Goal: Task Accomplishment & Management: Use online tool/utility

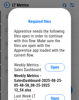
scroll to position [25, 0]
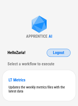
click at [62, 54] on span "Logout" at bounding box center [58, 53] width 11 height 4
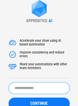
click at [29, 87] on input "text" at bounding box center [39, 88] width 61 height 12
click at [9, 98] on button "CONTINUE" at bounding box center [39, 104] width 61 height 12
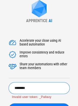
type input "********"
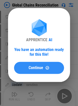
click at [30, 67] on span "Continue" at bounding box center [36, 68] width 15 height 4
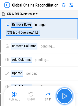
click at [66, 96] on img "button" at bounding box center [65, 96] width 8 height 8
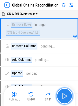
click at [66, 96] on img "button" at bounding box center [65, 96] width 8 height 8
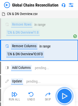
click at [66, 96] on img "button" at bounding box center [65, 96] width 8 height 8
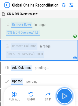
click at [66, 96] on img "button" at bounding box center [65, 96] width 8 height 8
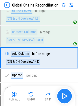
scroll to position [18, 0]
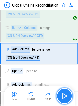
click at [64, 95] on img "button" at bounding box center [65, 96] width 8 height 8
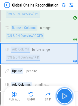
click at [64, 95] on img "button" at bounding box center [65, 96] width 8 height 8
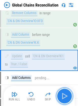
click at [64, 95] on img "button" at bounding box center [65, 96] width 8 height 8
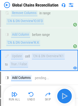
click at [64, 95] on div "Run All Undo Skip" at bounding box center [40, 96] width 66 height 16
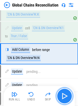
click at [64, 95] on img "button" at bounding box center [65, 96] width 8 height 8
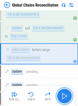
click at [64, 95] on img "button" at bounding box center [65, 96] width 8 height 8
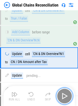
click at [64, 95] on img "button" at bounding box center [65, 96] width 8 height 8
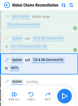
scroll to position [104, 0]
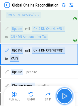
click at [64, 95] on img "button" at bounding box center [65, 96] width 8 height 8
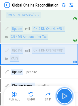
click at [64, 95] on img "button" at bounding box center [65, 96] width 8 height 8
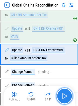
click at [64, 95] on img "button" at bounding box center [65, 96] width 8 height 8
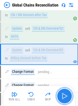
click at [64, 95] on img "button" at bounding box center [65, 96] width 8 height 8
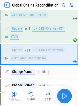
click at [64, 95] on div "Run All Undo Skip" at bounding box center [40, 96] width 66 height 16
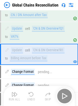
click at [64, 95] on div "Run All Undo Skip" at bounding box center [40, 96] width 66 height 16
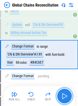
click at [64, 95] on img "button" at bounding box center [65, 96] width 8 height 8
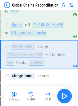
click at [64, 95] on div "Run All Undo Skip" at bounding box center [40, 96] width 66 height 16
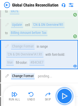
click at [64, 95] on img "button" at bounding box center [65, 96] width 8 height 8
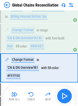
scroll to position [181, 0]
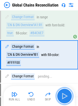
click at [64, 95] on img "button" at bounding box center [65, 96] width 8 height 8
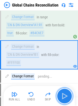
click at [64, 95] on img "button" at bounding box center [65, 96] width 8 height 8
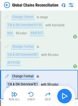
scroll to position [210, 0]
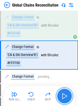
click at [64, 95] on img "button" at bounding box center [65, 96] width 8 height 8
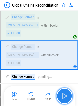
click at [64, 97] on img "button" at bounding box center [65, 96] width 8 height 8
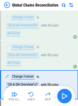
scroll to position [239, 0]
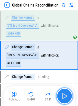
click at [64, 97] on img "button" at bounding box center [65, 96] width 8 height 8
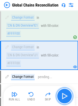
click at [64, 97] on img "button" at bounding box center [65, 96] width 8 height 8
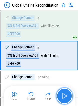
click at [64, 97] on img "button" at bounding box center [65, 96] width 8 height 8
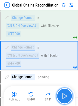
click at [64, 97] on img "button" at bounding box center [65, 96] width 8 height 8
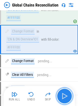
click at [64, 97] on img "button" at bounding box center [65, 96] width 8 height 8
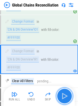
click at [64, 97] on img "button" at bounding box center [65, 96] width 8 height 8
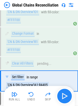
click at [64, 97] on div "Run All Undo Skip" at bounding box center [40, 96] width 66 height 16
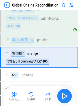
scroll to position [337, 0]
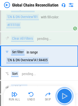
click at [64, 97] on img "button" at bounding box center [65, 96] width 8 height 8
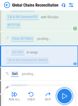
click at [62, 91] on button "button" at bounding box center [65, 96] width 16 height 16
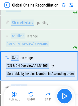
scroll to position [363, 0]
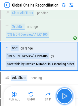
click at [68, 92] on img "button" at bounding box center [65, 96] width 8 height 8
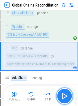
click at [68, 92] on img "button" at bounding box center [65, 96] width 8 height 8
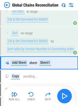
scroll to position [384, 0]
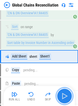
click at [60, 94] on button "button" at bounding box center [65, 96] width 16 height 16
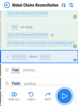
click at [60, 94] on button "button" at bounding box center [65, 96] width 16 height 16
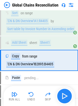
scroll to position [402, 0]
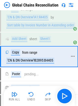
click at [44, 58] on div "'CN & DN Overview'!B2895:B4405" at bounding box center [30, 61] width 48 height 6
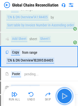
click at [61, 91] on button "button" at bounding box center [65, 96] width 16 height 16
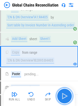
click at [61, 91] on button "button" at bounding box center [65, 96] width 16 height 16
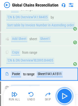
click at [61, 91] on button "button" at bounding box center [65, 96] width 16 height 16
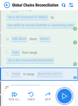
click at [61, 90] on button "button" at bounding box center [65, 96] width 16 height 16
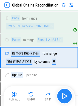
scroll to position [437, 0]
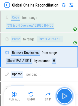
click at [61, 90] on button "button" at bounding box center [65, 96] width 16 height 16
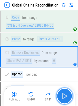
click at [61, 90] on button "button" at bounding box center [65, 96] width 16 height 16
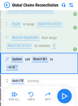
scroll to position [458, 0]
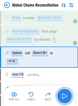
click at [61, 90] on button "button" at bounding box center [65, 96] width 16 height 16
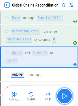
click at [61, 90] on button "button" at bounding box center [65, 96] width 16 height 16
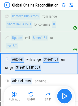
scroll to position [479, 0]
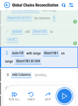
click at [61, 90] on button "button" at bounding box center [65, 96] width 16 height 16
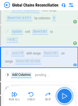
click at [61, 90] on button "button" at bounding box center [65, 96] width 16 height 16
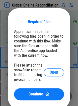
click at [61, 90] on button "Continue" at bounding box center [39, 94] width 50 height 12
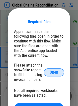
click at [48, 74] on button "Open" at bounding box center [54, 72] width 20 height 8
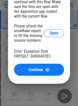
scroll to position [521, 0]
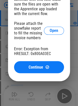
drag, startPoint x: 43, startPoint y: 25, endPoint x: 45, endPoint y: 27, distance: 2.9
click at [45, 27] on div "Please attach the snowflake report to fill the missing invoice numbers Open" at bounding box center [39, 30] width 50 height 19
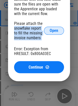
click at [49, 28] on button "Open" at bounding box center [54, 31] width 20 height 8
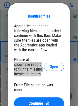
scroll to position [481, 0]
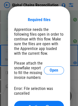
click at [3, 8] on div "Required files Apprentice needs the following files open in order to continue w…" at bounding box center [39, 63] width 78 height 131
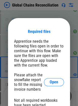
scroll to position [469, 0]
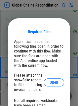
click at [23, 17] on div "Required files Apprentice needs the following files open in order to continue w…" at bounding box center [39, 75] width 78 height 131
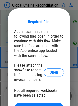
click at [40, 6] on div "Required files Apprentice needs the following files open in order to continue w…" at bounding box center [39, 65] width 78 height 131
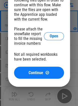
scroll to position [517, 0]
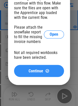
click at [35, 70] on span "Continue" at bounding box center [36, 71] width 15 height 4
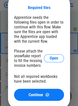
scroll to position [493, 0]
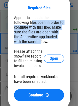
drag, startPoint x: 16, startPoint y: 22, endPoint x: 26, endPoint y: 43, distance: 23.4
click at [26, 43] on div "Apprentice needs the following files open in order to continue with this flow. …" at bounding box center [39, 29] width 50 height 29
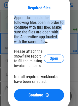
drag, startPoint x: 29, startPoint y: 43, endPoint x: 13, endPoint y: 9, distance: 38.1
click at [13, 9] on div "Required files Apprentice needs the following files open in order to continue w…" at bounding box center [39, 51] width 62 height 115
drag, startPoint x: 13, startPoint y: 13, endPoint x: 32, endPoint y: 45, distance: 36.6
click at [32, 45] on div "Required files Apprentice needs the following files open in order to continue w…" at bounding box center [39, 51] width 62 height 115
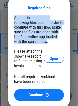
click at [32, 45] on div "Required files Apprentice needs the following files open in order to continue w…" at bounding box center [39, 54] width 50 height 96
drag, startPoint x: 32, startPoint y: 43, endPoint x: 5, endPoint y: 17, distance: 37.0
click at [5, 17] on div "Required files Apprentice needs the following files open in order to continue w…" at bounding box center [39, 51] width 78 height 131
click at [15, 15] on div "Apprentice needs the following files open in order to continue with this flow. …" at bounding box center [39, 29] width 50 height 29
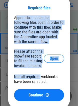
drag, startPoint x: 15, startPoint y: 15, endPoint x: 40, endPoint y: 81, distance: 70.4
click at [40, 81] on div "Required files Apprentice needs the following files open in order to continue w…" at bounding box center [39, 54] width 50 height 96
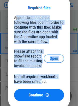
click at [40, 81] on div "Not all required workbooks have been selected." at bounding box center [39, 79] width 50 height 10
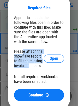
drag, startPoint x: 23, startPoint y: 52, endPoint x: 30, endPoint y: 73, distance: 22.7
click at [30, 73] on div "Required files Apprentice needs the following files open in order to continue w…" at bounding box center [39, 54] width 50 height 96
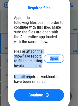
click at [30, 73] on div "Required files Apprentice needs the following files open in order to continue w…" at bounding box center [39, 54] width 50 height 96
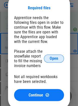
click at [48, 58] on button "Open" at bounding box center [54, 59] width 20 height 8
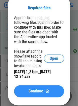
click at [45, 88] on button "Continue" at bounding box center [39, 91] width 50 height 12
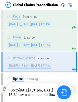
scroll to position [573, 0]
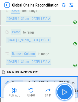
drag, startPoint x: 61, startPoint y: 92, endPoint x: 64, endPoint y: 97, distance: 6.3
click at [64, 97] on button "button" at bounding box center [65, 92] width 16 height 16
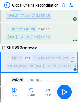
scroll to position [599, 0]
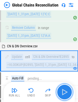
click at [60, 92] on button "button" at bounding box center [65, 92] width 16 height 16
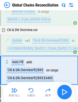
scroll to position [629, 0]
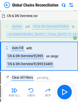
click at [69, 4] on img at bounding box center [71, 5] width 6 height 6
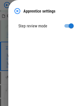
click at [16, 10] on img at bounding box center [17, 11] width 6 height 6
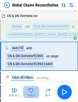
click at [31, 91] on img "button" at bounding box center [31, 91] width 6 height 6
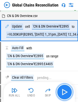
click at [65, 92] on img "button" at bounding box center [65, 92] width 8 height 8
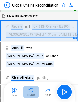
click at [27, 94] on div "Undo" at bounding box center [31, 95] width 8 height 3
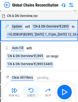
click at [33, 95] on div "Undo" at bounding box center [31, 95] width 8 height 3
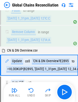
scroll to position [604, 0]
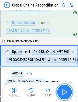
drag, startPoint x: 33, startPoint y: 95, endPoint x: 62, endPoint y: 91, distance: 29.4
click at [62, 91] on img "button" at bounding box center [65, 92] width 8 height 8
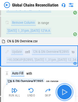
click at [62, 91] on img "button" at bounding box center [65, 92] width 8 height 8
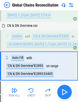
scroll to position [629, 0]
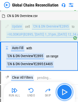
click at [68, 91] on img "button" at bounding box center [65, 92] width 8 height 8
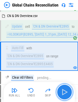
click at [68, 91] on img "button" at bounding box center [65, 92] width 8 height 8
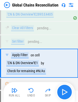
scroll to position [686, 0]
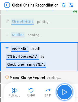
click at [60, 89] on button "button" at bounding box center [65, 92] width 16 height 16
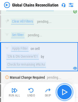
click at [63, 94] on img "button" at bounding box center [65, 92] width 8 height 8
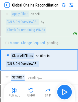
scroll to position [724, 0]
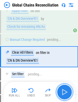
click at [63, 94] on img "button" at bounding box center [65, 92] width 8 height 8
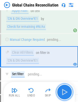
click at [68, 90] on img "button" at bounding box center [65, 92] width 8 height 8
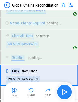
scroll to position [759, 0]
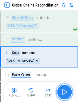
click at [62, 90] on img "button" at bounding box center [65, 92] width 8 height 8
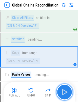
click at [62, 90] on img "button" at bounding box center [65, 92] width 8 height 8
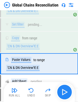
scroll to position [780, 0]
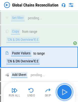
click at [62, 90] on img "button" at bounding box center [65, 92] width 8 height 8
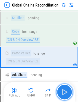
click at [62, 90] on img "button" at bounding box center [65, 92] width 8 height 8
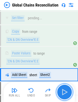
click at [62, 90] on img "button" at bounding box center [65, 92] width 8 height 8
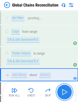
click at [62, 90] on img "button" at bounding box center [65, 92] width 8 height 8
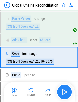
scroll to position [815, 0]
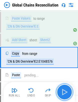
click at [62, 90] on img "button" at bounding box center [65, 92] width 8 height 8
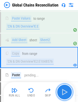
click at [62, 90] on img "button" at bounding box center [65, 92] width 8 height 8
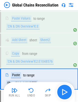
scroll to position [837, 0]
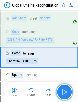
click at [62, 90] on img "button" at bounding box center [65, 92] width 8 height 8
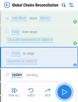
click at [62, 90] on img "button" at bounding box center [65, 92] width 8 height 8
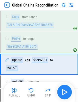
scroll to position [858, 0]
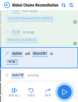
click at [62, 90] on img "button" at bounding box center [65, 92] width 8 height 8
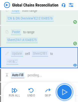
click at [62, 90] on img "button" at bounding box center [65, 92] width 8 height 8
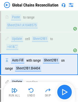
scroll to position [879, 0]
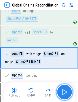
click at [62, 90] on img "button" at bounding box center [65, 92] width 8 height 8
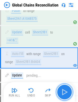
click at [62, 90] on img "button" at bounding box center [65, 92] width 8 height 8
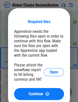
click at [62, 90] on div "Required files Apprentice needs the following files open in order to continue w…" at bounding box center [39, 59] width 50 height 81
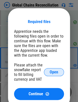
click at [52, 73] on span "Open" at bounding box center [54, 72] width 9 height 4
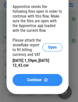
scroll to position [904, 2]
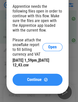
click at [28, 81] on span "Continue" at bounding box center [34, 80] width 15 height 4
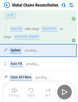
scroll to position [897, 0]
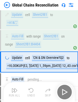
click at [65, 92] on div "Run All Undo Skip" at bounding box center [40, 92] width 66 height 16
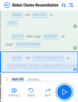
click at [65, 92] on img "button" at bounding box center [65, 92] width 8 height 8
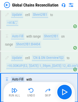
scroll to position [926, 0]
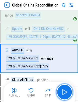
click at [65, 92] on img "button" at bounding box center [65, 92] width 8 height 8
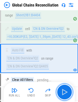
click at [65, 92] on img "button" at bounding box center [65, 92] width 8 height 8
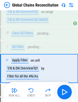
scroll to position [983, 0]
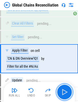
click at [65, 92] on img "button" at bounding box center [65, 92] width 8 height 8
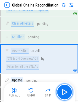
click at [65, 92] on img "button" at bounding box center [65, 92] width 8 height 8
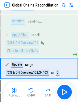
scroll to position [1008, 0]
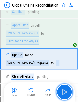
click at [65, 92] on img "button" at bounding box center [65, 92] width 8 height 8
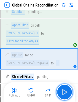
click at [65, 92] on img "button" at bounding box center [65, 92] width 8 height 8
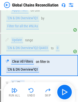
scroll to position [1030, 0]
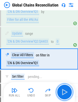
click at [65, 92] on img "button" at bounding box center [65, 92] width 8 height 8
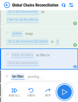
click at [62, 97] on button "button" at bounding box center [65, 92] width 16 height 16
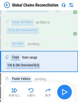
scroll to position [1064, 0]
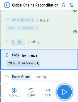
click at [62, 97] on button "button" at bounding box center [65, 92] width 16 height 16
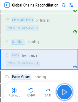
click at [62, 97] on button "button" at bounding box center [65, 92] width 16 height 16
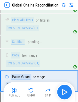
scroll to position [1086, 0]
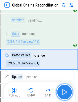
click at [62, 97] on button "button" at bounding box center [65, 92] width 16 height 16
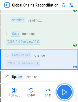
click at [62, 97] on button "button" at bounding box center [65, 92] width 16 height 16
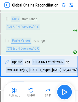
scroll to position [1107, 0]
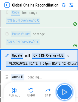
click at [62, 97] on button "button" at bounding box center [65, 92] width 16 height 16
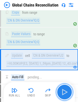
click at [62, 97] on button "button" at bounding box center [65, 92] width 16 height 16
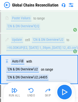
scroll to position [1133, 0]
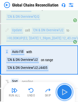
click at [62, 97] on button "button" at bounding box center [65, 92] width 16 height 16
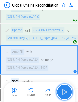
click at [62, 97] on button "button" at bounding box center [65, 92] width 16 height 16
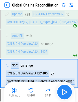
scroll to position [1162, 0]
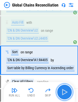
click at [62, 97] on button "button" at bounding box center [65, 92] width 16 height 16
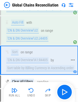
click at [28, 65] on div "Sort table by Billing Currency in Ascending order" at bounding box center [40, 68] width 68 height 6
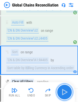
click at [60, 92] on button "button" at bounding box center [65, 92] width 16 height 16
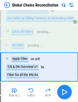
scroll to position [1219, 0]
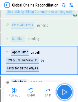
click at [60, 92] on button "button" at bounding box center [65, 92] width 16 height 16
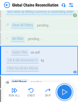
click at [67, 93] on img "button" at bounding box center [65, 92] width 8 height 8
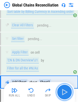
click at [67, 93] on img "button" at bounding box center [65, 92] width 8 height 8
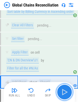
click at [67, 93] on img "button" at bounding box center [65, 92] width 8 height 8
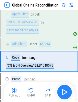
scroll to position [1258, 0]
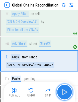
click at [62, 94] on img "button" at bounding box center [65, 92] width 8 height 8
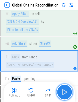
click at [62, 94] on img "button" at bounding box center [65, 92] width 8 height 8
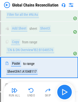
scroll to position [1279, 0]
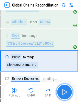
click at [62, 94] on img "button" at bounding box center [65, 92] width 8 height 8
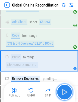
click at [62, 94] on img "button" at bounding box center [65, 92] width 8 height 8
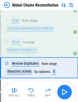
scroll to position [1301, 0]
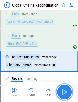
click at [62, 94] on img "button" at bounding box center [65, 92] width 8 height 8
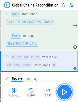
click at [62, 94] on img "button" at bounding box center [65, 92] width 8 height 8
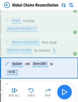
scroll to position [1322, 0]
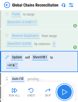
click at [62, 94] on img "button" at bounding box center [65, 92] width 8 height 8
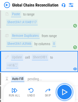
click at [62, 94] on img "button" at bounding box center [65, 92] width 8 height 8
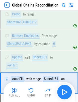
scroll to position [1344, 0]
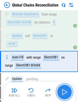
click at [62, 94] on img "button" at bounding box center [65, 92] width 8 height 8
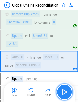
click at [62, 94] on img "button" at bounding box center [65, 92] width 8 height 8
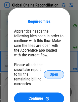
click at [55, 77] on button "Open" at bounding box center [54, 75] width 20 height 8
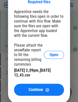
scroll to position [1361, 0]
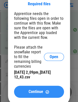
click at [48, 91] on button "Continue" at bounding box center [39, 92] width 50 height 12
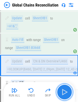
click at [66, 93] on img "button" at bounding box center [65, 92] width 8 height 8
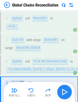
scroll to position [1390, 0]
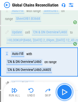
click at [66, 93] on img "button" at bounding box center [65, 92] width 8 height 8
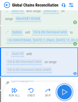
click at [65, 92] on img "button" at bounding box center [65, 92] width 8 height 8
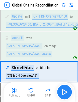
scroll to position [1416, 0]
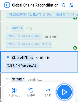
click at [65, 92] on img "button" at bounding box center [65, 92] width 8 height 8
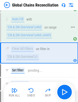
scroll to position [1426, 0]
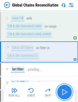
click at [70, 95] on button "button" at bounding box center [65, 92] width 16 height 16
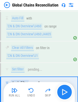
scroll to position [1455, 0]
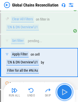
click at [67, 89] on img "button" at bounding box center [65, 92] width 8 height 8
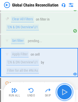
click at [67, 89] on img "button" at bounding box center [65, 92] width 8 height 8
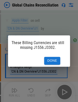
scroll to position [0, 8]
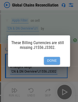
click at [51, 59] on button "Done" at bounding box center [52, 61] width 16 height 8
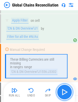
click at [61, 90] on img "button" at bounding box center [65, 92] width 8 height 8
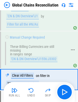
scroll to position [1518, 0]
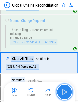
click at [65, 85] on button "button" at bounding box center [65, 92] width 16 height 16
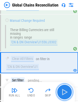
click at [65, 85] on button "button" at bounding box center [65, 92] width 16 height 16
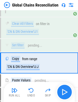
scroll to position [1553, 0]
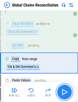
click at [65, 85] on button "button" at bounding box center [65, 92] width 16 height 16
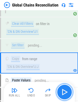
click at [65, 85] on button "button" at bounding box center [65, 92] width 16 height 16
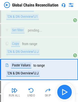
scroll to position [1575, 0]
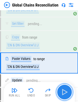
click at [62, 94] on img "button" at bounding box center [65, 92] width 8 height 8
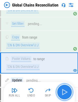
click at [62, 94] on img "button" at bounding box center [65, 92] width 8 height 8
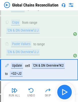
scroll to position [1596, 0]
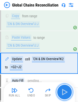
click at [62, 94] on img "button" at bounding box center [65, 92] width 8 height 8
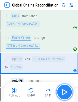
click at [65, 89] on img "button" at bounding box center [65, 92] width 8 height 8
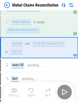
scroll to position [1621, 0]
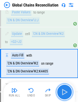
click at [65, 89] on img "button" at bounding box center [65, 92] width 8 height 8
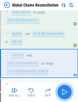
click at [65, 89] on img "button" at bounding box center [65, 92] width 8 height 8
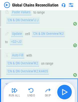
scroll to position [1651, 0]
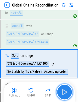
click at [66, 92] on img "button" at bounding box center [65, 92] width 8 height 8
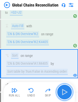
click at [61, 89] on img "button" at bounding box center [65, 92] width 8 height 8
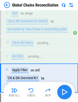
scroll to position [1707, 0]
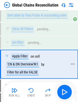
click at [36, 61] on div "'CN & DN Overview'!K1" at bounding box center [22, 64] width 33 height 6
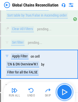
click at [64, 91] on img "button" at bounding box center [65, 92] width 8 height 8
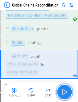
click at [64, 91] on img "button" at bounding box center [65, 92] width 8 height 8
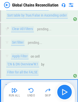
scroll to position [1736, 0]
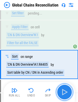
click at [61, 89] on img "button" at bounding box center [65, 92] width 8 height 8
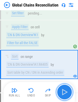
click at [65, 93] on img "button" at bounding box center [65, 92] width 8 height 8
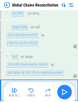
scroll to position [1762, 0]
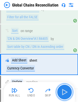
click at [65, 93] on img "button" at bounding box center [65, 92] width 8 height 8
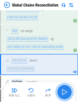
click at [65, 93] on img "button" at bounding box center [65, 92] width 8 height 8
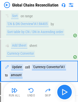
scroll to position [1784, 0]
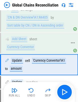
click at [9, 44] on div "Currency Convertor" at bounding box center [20, 47] width 29 height 6
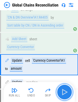
click at [62, 94] on img "button" at bounding box center [65, 92] width 8 height 8
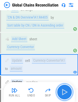
click at [62, 94] on img "button" at bounding box center [65, 92] width 8 height 8
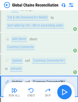
scroll to position [1805, 0]
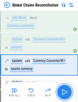
click at [62, 94] on img "button" at bounding box center [65, 92] width 8 height 8
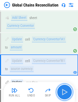
click at [62, 94] on img "button" at bounding box center [65, 92] width 8 height 8
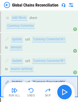
scroll to position [1827, 0]
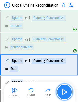
click at [62, 94] on img "button" at bounding box center [65, 92] width 8 height 8
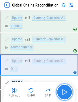
click at [62, 94] on img "button" at bounding box center [65, 92] width 8 height 8
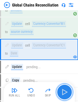
click at [62, 94] on img "button" at bounding box center [65, 92] width 8 height 8
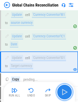
click at [62, 94] on img "button" at bounding box center [65, 92] width 8 height 8
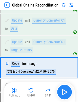
scroll to position [1877, 0]
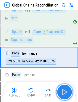
click at [70, 89] on button "button" at bounding box center [65, 92] width 16 height 16
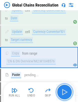
click at [70, 89] on button "button" at bounding box center [65, 92] width 16 height 16
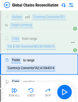
scroll to position [1899, 0]
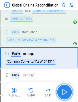
click at [61, 96] on img "button" at bounding box center [65, 92] width 8 height 8
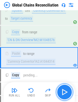
click at [61, 96] on img "button" at bounding box center [65, 92] width 8 height 8
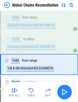
scroll to position [1920, 0]
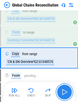
click at [61, 96] on img "button" at bounding box center [65, 92] width 8 height 8
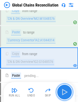
click at [61, 96] on img "button" at bounding box center [65, 92] width 8 height 8
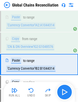
scroll to position [1942, 0]
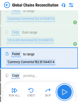
click at [64, 92] on img "button" at bounding box center [65, 92] width 8 height 8
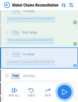
click at [64, 92] on img "button" at bounding box center [65, 92] width 8 height 8
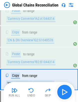
scroll to position [1963, 0]
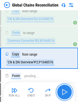
click at [64, 92] on img "button" at bounding box center [65, 92] width 8 height 8
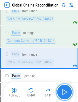
click at [64, 92] on img "button" at bounding box center [65, 92] width 8 height 8
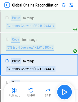
scroll to position [1984, 0]
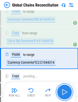
click at [64, 92] on img "button" at bounding box center [65, 92] width 8 height 8
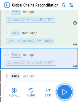
click at [64, 92] on img "button" at bounding box center [65, 92] width 8 height 8
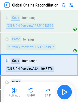
scroll to position [2006, 0]
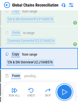
click at [64, 92] on img "button" at bounding box center [65, 92] width 8 height 8
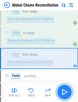
click at [64, 92] on img "button" at bounding box center [65, 92] width 8 height 8
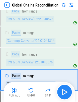
scroll to position [2027, 0]
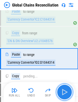
click at [64, 92] on img "button" at bounding box center [65, 92] width 8 height 8
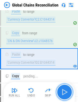
click at [64, 92] on img "button" at bounding box center [65, 92] width 8 height 8
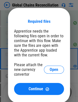
click at [64, 92] on div "Required files Apprentice needs the following files open in order to continue w…" at bounding box center [39, 57] width 50 height 76
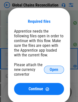
click at [48, 72] on button "Open" at bounding box center [54, 70] width 20 height 8
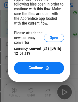
scroll to position [2060, 0]
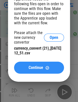
click at [26, 67] on div "Continue" at bounding box center [39, 68] width 38 height 4
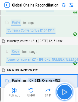
click at [63, 90] on img "button" at bounding box center [65, 92] width 8 height 8
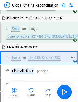
scroll to position [2083, 0]
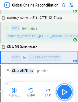
click at [64, 89] on img "button" at bounding box center [65, 92] width 8 height 8
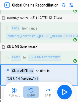
click at [31, 93] on img "button" at bounding box center [31, 91] width 6 height 6
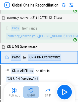
click at [29, 91] on img "button" at bounding box center [31, 91] width 6 height 6
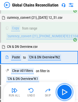
click at [58, 92] on button "button" at bounding box center [65, 92] width 16 height 16
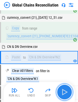
click at [65, 97] on button "button" at bounding box center [65, 92] width 16 height 16
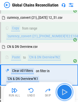
click at [65, 97] on button "button" at bounding box center [65, 92] width 16 height 16
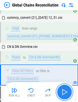
click at [65, 97] on button "button" at bounding box center [65, 92] width 16 height 16
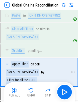
scroll to position [2138, 0]
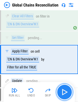
click at [64, 92] on img "button" at bounding box center [65, 92] width 8 height 8
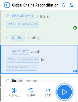
click at [64, 92] on img "button" at bounding box center [65, 92] width 8 height 8
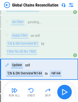
scroll to position [2164, 0]
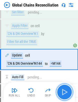
click at [64, 89] on img "button" at bounding box center [65, 92] width 8 height 8
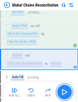
click at [64, 89] on img "button" at bounding box center [65, 92] width 8 height 8
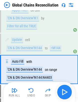
scroll to position [2189, 0]
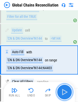
click at [64, 89] on img "button" at bounding box center [65, 92] width 8 height 8
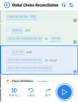
click at [66, 89] on img "button" at bounding box center [65, 92] width 8 height 8
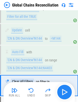
scroll to position [2214, 0]
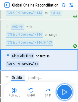
click at [66, 89] on img "button" at bounding box center [65, 92] width 8 height 8
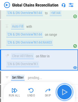
click at [68, 90] on img "button" at bounding box center [65, 92] width 8 height 8
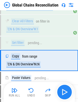
scroll to position [2249, 0]
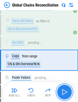
click at [68, 90] on img "button" at bounding box center [65, 92] width 8 height 8
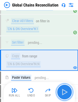
click at [68, 90] on img "button" at bounding box center [65, 92] width 8 height 8
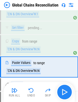
scroll to position [2271, 0]
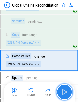
click at [68, 90] on img "button" at bounding box center [65, 92] width 8 height 8
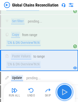
click at [68, 90] on img "button" at bounding box center [65, 92] width 8 height 8
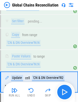
scroll to position [2292, 0]
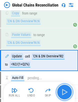
click at [68, 90] on img "button" at bounding box center [65, 92] width 8 height 8
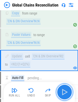
click at [65, 93] on img "button" at bounding box center [65, 92] width 8 height 8
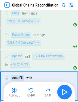
scroll to position [2317, 0]
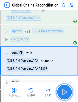
click at [65, 93] on img "button" at bounding box center [65, 92] width 8 height 8
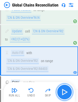
click at [65, 93] on img "button" at bounding box center [65, 92] width 8 height 8
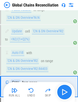
scroll to position [2343, 0]
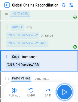
click at [65, 93] on img "button" at bounding box center [65, 92] width 8 height 8
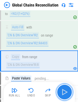
click at [65, 93] on img "button" at bounding box center [65, 92] width 8 height 8
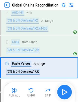
scroll to position [2365, 0]
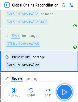
click at [65, 93] on img "button" at bounding box center [65, 92] width 8 height 8
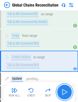
click at [65, 93] on img "button" at bounding box center [65, 92] width 8 height 8
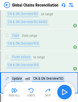
scroll to position [2386, 0]
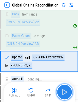
click at [65, 93] on img "button" at bounding box center [65, 92] width 8 height 8
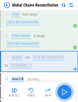
click at [65, 93] on img "button" at bounding box center [65, 92] width 8 height 8
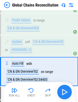
scroll to position [2412, 0]
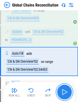
click at [65, 93] on img "button" at bounding box center [65, 92] width 8 height 8
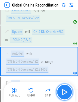
click at [65, 93] on img "button" at bounding box center [65, 92] width 8 height 8
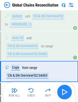
scroll to position [2437, 0]
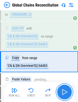
click at [65, 93] on img "button" at bounding box center [65, 92] width 8 height 8
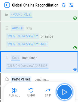
click at [65, 93] on img "button" at bounding box center [65, 92] width 8 height 8
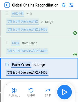
scroll to position [2458, 0]
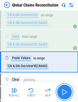
click at [65, 93] on img "button" at bounding box center [65, 92] width 8 height 8
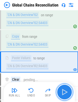
click at [65, 93] on img "button" at bounding box center [65, 92] width 8 height 8
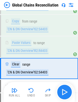
scroll to position [2480, 0]
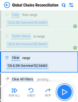
click at [65, 93] on img "button" at bounding box center [65, 92] width 8 height 8
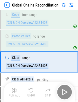
click at [65, 93] on div "Run All Undo Skip" at bounding box center [40, 92] width 66 height 16
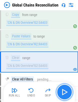
click at [65, 93] on img "button" at bounding box center [65, 92] width 8 height 8
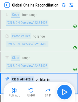
scroll to position [2501, 0]
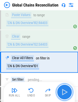
click at [65, 93] on img "button" at bounding box center [65, 92] width 8 height 8
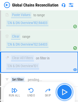
click at [65, 93] on img "button" at bounding box center [65, 92] width 8 height 8
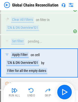
scroll to position [2540, 0]
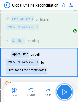
click at [66, 94] on img "button" at bounding box center [65, 92] width 8 height 8
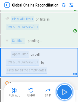
click at [60, 90] on button "button" at bounding box center [65, 92] width 16 height 16
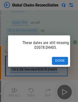
scroll to position [0, 13]
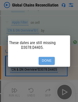
click at [45, 57] on button "Done" at bounding box center [47, 61] width 16 height 8
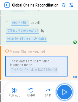
click at [63, 91] on img "button" at bounding box center [65, 92] width 8 height 8
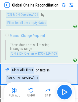
scroll to position [2600, 0]
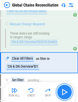
click at [63, 91] on img "button" at bounding box center [65, 92] width 8 height 8
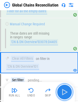
click at [63, 91] on img "button" at bounding box center [65, 92] width 8 height 8
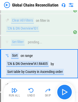
scroll to position [2638, 0]
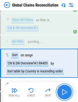
click at [63, 91] on img "button" at bounding box center [65, 92] width 8 height 8
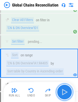
click at [63, 91] on img "button" at bounding box center [65, 92] width 8 height 8
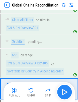
scroll to position [2664, 0]
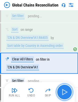
click at [63, 91] on img "button" at bounding box center [65, 92] width 8 height 8
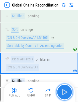
click at [63, 91] on img "button" at bounding box center [65, 92] width 8 height 8
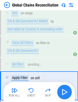
scroll to position [2703, 0]
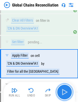
click at [63, 91] on img "button" at bounding box center [65, 92] width 8 height 8
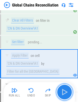
click at [63, 91] on img "button" at bounding box center [65, 92] width 8 height 8
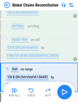
scroll to position [2732, 0]
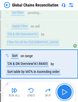
click at [63, 91] on img "button" at bounding box center [65, 92] width 8 height 8
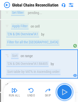
click at [63, 91] on img "button" at bounding box center [65, 92] width 8 height 8
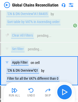
scroll to position [2789, 0]
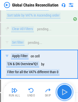
click at [63, 91] on img "button" at bounding box center [65, 92] width 8 height 8
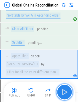
click at [63, 91] on img "button" at bounding box center [65, 92] width 8 height 8
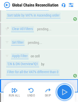
click at [63, 91] on img "button" at bounding box center [65, 92] width 8 height 8
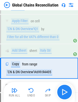
scroll to position [2828, 0]
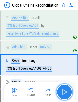
click at [63, 91] on img "button" at bounding box center [65, 92] width 8 height 8
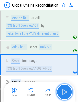
click at [63, 91] on img "button" at bounding box center [65, 92] width 8 height 8
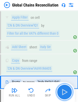
click at [63, 91] on img "button" at bounding box center [65, 92] width 8 height 8
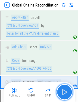
click at [63, 91] on img "button" at bounding box center [65, 92] width 8 height 8
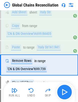
scroll to position [2863, 0]
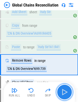
click at [63, 91] on img "button" at bounding box center [65, 92] width 8 height 8
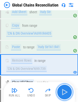
click at [63, 91] on img "button" at bounding box center [65, 92] width 8 height 8
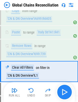
scroll to position [2884, 0]
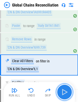
click at [63, 91] on img "button" at bounding box center [65, 92] width 8 height 8
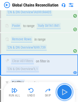
click at [63, 91] on img "button" at bounding box center [65, 92] width 8 height 8
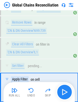
scroll to position [2923, 0]
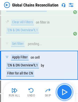
click at [63, 91] on img "button" at bounding box center [65, 92] width 8 height 8
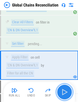
click at [63, 91] on img "button" at bounding box center [65, 92] width 8 height 8
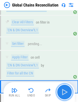
click at [63, 91] on img "button" at bounding box center [65, 92] width 8 height 8
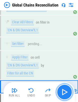
click at [63, 91] on img "button" at bounding box center [65, 92] width 8 height 8
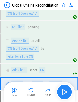
scroll to position [2958, 0]
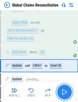
click at [63, 91] on img "button" at bounding box center [65, 92] width 8 height 8
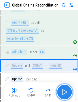
click at [63, 91] on img "button" at bounding box center [65, 92] width 8 height 8
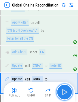
click at [63, 91] on img "button" at bounding box center [65, 92] width 8 height 8
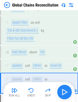
click at [63, 91] on div "Run All Undo Skip" at bounding box center [40, 92] width 66 height 16
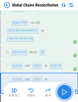
click at [63, 91] on img "button" at bounding box center [65, 92] width 8 height 8
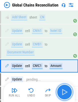
scroll to position [2993, 0]
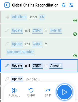
click at [63, 91] on img "button" at bounding box center [65, 92] width 8 height 8
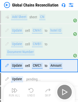
click at [63, 91] on div "Run All Undo Skip" at bounding box center [40, 92] width 66 height 16
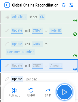
click at [63, 91] on img "button" at bounding box center [65, 92] width 8 height 8
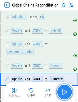
click at [63, 91] on img "button" at bounding box center [65, 92] width 8 height 8
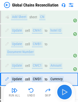
click at [63, 91] on div "Run All Undo Skip" at bounding box center [40, 92] width 66 height 16
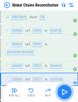
click at [63, 91] on img "button" at bounding box center [65, 92] width 8 height 8
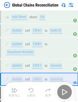
click at [63, 91] on div "Run All Undo Skip" at bounding box center [40, 92] width 66 height 16
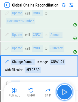
click at [63, 91] on img "button" at bounding box center [65, 92] width 8 height 8
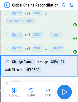
click at [63, 91] on div "Run All Undo Skip" at bounding box center [40, 92] width 66 height 16
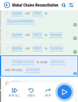
click at [63, 91] on img "button" at bounding box center [65, 92] width 8 height 8
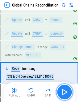
click at [63, 91] on img "button" at bounding box center [65, 92] width 8 height 8
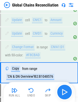
scroll to position [3044, 0]
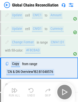
click at [63, 91] on div "Run All Undo Skip" at bounding box center [40, 92] width 66 height 16
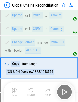
click at [63, 91] on div "Run All Undo Skip" at bounding box center [40, 92] width 66 height 16
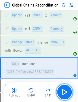
click at [63, 91] on img "button" at bounding box center [65, 92] width 8 height 8
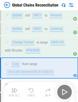
click at [63, 91] on div "Run All Undo Skip" at bounding box center [40, 92] width 66 height 16
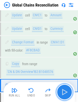
click at [63, 91] on img "button" at bounding box center [65, 92] width 8 height 8
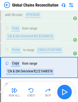
scroll to position [3080, 0]
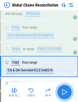
click at [63, 91] on img "button" at bounding box center [65, 92] width 8 height 8
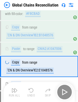
click at [63, 91] on div "Run All Undo Skip" at bounding box center [40, 92] width 66 height 16
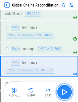
click at [63, 91] on img "button" at bounding box center [65, 92] width 8 height 8
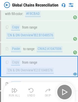
click at [63, 91] on div "Run All Undo Skip" at bounding box center [40, 92] width 66 height 16
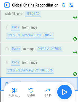
click at [63, 91] on div "Run All Undo Skip" at bounding box center [40, 92] width 66 height 16
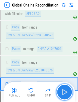
click at [63, 91] on img "button" at bounding box center [65, 92] width 8 height 8
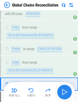
click at [63, 91] on div "Run All Undo Skip" at bounding box center [40, 92] width 66 height 16
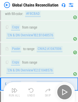
click at [63, 91] on div "Run All Undo Skip" at bounding box center [40, 92] width 66 height 16
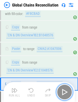
click at [63, 91] on img "button" at bounding box center [65, 92] width 8 height 8
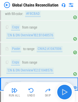
click at [63, 91] on div "Run All Undo Skip" at bounding box center [40, 92] width 66 height 16
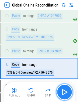
click at [63, 91] on img "button" at bounding box center [65, 92] width 8 height 8
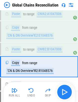
click at [63, 91] on div "Run All Undo Skip" at bounding box center [40, 92] width 66 height 16
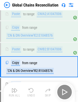
click at [63, 91] on div "Run All Undo Skip" at bounding box center [40, 92] width 66 height 16
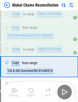
click at [63, 91] on div "Run All Undo Skip" at bounding box center [40, 92] width 66 height 16
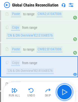
click at [63, 91] on img "button" at bounding box center [65, 92] width 8 height 8
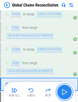
click at [63, 91] on img "button" at bounding box center [65, 92] width 8 height 8
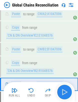
click at [63, 91] on div "Run All Undo Skip" at bounding box center [40, 92] width 66 height 16
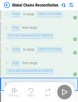
click at [63, 91] on div "Run All Undo Skip" at bounding box center [40, 92] width 66 height 16
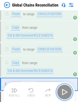
click at [63, 91] on img "button" at bounding box center [65, 92] width 8 height 8
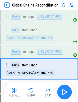
scroll to position [3150, 0]
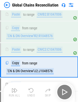
click at [63, 91] on div "Run All Undo Skip" at bounding box center [40, 92] width 66 height 16
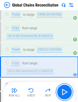
click at [63, 91] on img "button" at bounding box center [65, 92] width 8 height 8
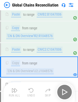
click at [63, 91] on div "Run All Undo Skip" at bounding box center [40, 92] width 66 height 16
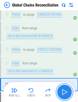
click at [63, 91] on img "button" at bounding box center [65, 92] width 8 height 8
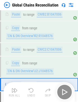
click at [63, 91] on div "Run All Undo Skip" at bounding box center [40, 92] width 66 height 16
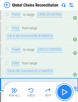
click at [63, 91] on img "button" at bounding box center [65, 92] width 8 height 8
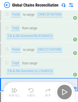
click at [63, 91] on div "Run All Undo Skip" at bounding box center [40, 92] width 66 height 16
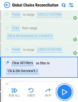
click at [63, 91] on img "button" at bounding box center [65, 92] width 8 height 8
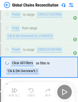
click at [63, 91] on div "Run All Undo Skip" at bounding box center [40, 92] width 66 height 16
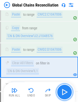
click at [63, 91] on img "button" at bounding box center [65, 92] width 8 height 8
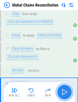
click at [63, 91] on img "button" at bounding box center [65, 92] width 8 height 8
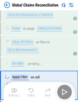
click at [63, 91] on div "Run All Undo Skip" at bounding box center [40, 92] width 66 height 16
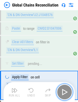
click at [63, 91] on img "button" at bounding box center [65, 92] width 8 height 8
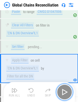
click at [63, 91] on img "button" at bounding box center [65, 92] width 8 height 8
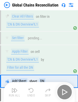
click at [63, 91] on div "Run All Undo Skip" at bounding box center [40, 92] width 66 height 16
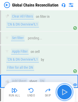
click at [63, 91] on img "button" at bounding box center [65, 92] width 8 height 8
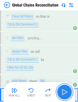
scroll to position [3251, 0]
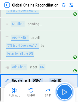
click at [63, 91] on img "button" at bounding box center [65, 92] width 8 height 8
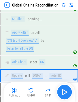
click at [63, 91] on div "Run All Undo Skip" at bounding box center [40, 92] width 66 height 16
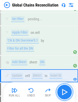
click at [63, 91] on img "button" at bounding box center [65, 92] width 8 height 8
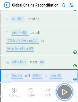
click at [63, 91] on img "button" at bounding box center [65, 92] width 8 height 8
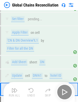
click at [63, 91] on div "Run All Undo Skip" at bounding box center [40, 92] width 66 height 16
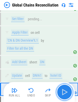
click at [63, 91] on img "button" at bounding box center [65, 92] width 8 height 8
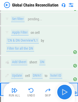
click at [63, 91] on div "Run All Undo Skip" at bounding box center [40, 92] width 66 height 16
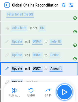
click at [63, 91] on img "button" at bounding box center [65, 92] width 8 height 8
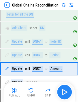
scroll to position [3286, 0]
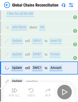
click at [63, 91] on div "Run All Undo Skip" at bounding box center [40, 92] width 66 height 16
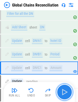
click at [63, 91] on img "button" at bounding box center [65, 92] width 8 height 8
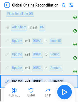
click at [63, 91] on div "Run All Undo Skip" at bounding box center [40, 92] width 66 height 16
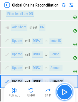
click at [63, 91] on img "button" at bounding box center [65, 92] width 8 height 8
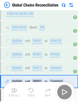
click at [63, 91] on div "Run All Undo Skip" at bounding box center [40, 92] width 66 height 16
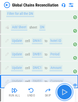
click at [63, 91] on img "button" at bounding box center [65, 92] width 8 height 8
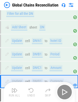
click at [63, 91] on div "Run All Undo Skip" at bounding box center [40, 92] width 66 height 16
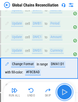
click at [63, 91] on img "button" at bounding box center [65, 92] width 8 height 8
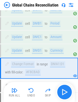
click at [63, 91] on div "Run All Undo Skip" at bounding box center [40, 92] width 66 height 16
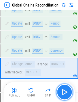
click at [63, 91] on img "button" at bounding box center [65, 92] width 8 height 8
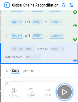
click at [63, 91] on img "button" at bounding box center [65, 92] width 8 height 8
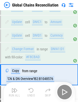
scroll to position [3338, 0]
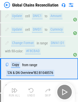
click at [63, 91] on div "Run All Undo Skip" at bounding box center [40, 92] width 66 height 16
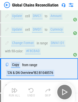
click at [63, 91] on div "Run All Undo Skip" at bounding box center [40, 92] width 66 height 16
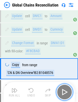
click at [63, 91] on img "button" at bounding box center [65, 92] width 8 height 8
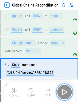
click at [63, 91] on img "button" at bounding box center [65, 92] width 8 height 8
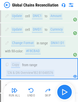
click at [63, 91] on div "Run All Undo Skip" at bounding box center [40, 92] width 66 height 16
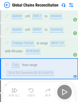
click at [63, 91] on div "Run All Undo Skip" at bounding box center [40, 92] width 66 height 16
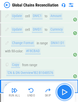
click at [63, 91] on img "button" at bounding box center [65, 92] width 8 height 8
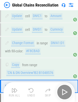
click at [63, 91] on div "Run All Undo Skip" at bounding box center [40, 92] width 66 height 16
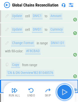
click at [63, 91] on img "button" at bounding box center [65, 92] width 8 height 8
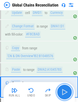
click at [63, 91] on img "button" at bounding box center [65, 92] width 8 height 8
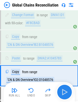
scroll to position [3374, 0]
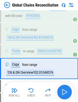
click at [63, 91] on div "Run All Undo Skip" at bounding box center [40, 92] width 66 height 16
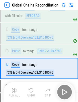
click at [63, 91] on div "Run All Undo Skip" at bounding box center [40, 92] width 66 height 16
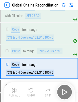
click at [63, 91] on div "Run All Undo Skip" at bounding box center [40, 92] width 66 height 16
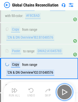
click at [63, 91] on img "button" at bounding box center [65, 92] width 8 height 8
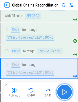
click at [63, 91] on img "button" at bounding box center [65, 92] width 8 height 8
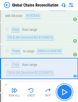
click at [63, 91] on img "button" at bounding box center [65, 92] width 8 height 8
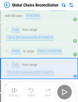
click at [63, 91] on div "Run All Undo Skip" at bounding box center [40, 92] width 66 height 16
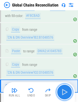
click at [63, 91] on img "button" at bounding box center [65, 92] width 8 height 8
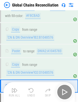
click at [63, 91] on div "Run All Undo Skip" at bounding box center [40, 92] width 66 height 16
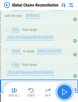
click at [63, 91] on img "button" at bounding box center [65, 92] width 8 height 8
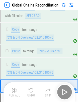
click at [63, 91] on div "Run All Undo Skip" at bounding box center [40, 92] width 66 height 16
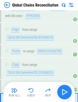
scroll to position [3409, 0]
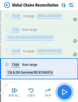
click at [63, 91] on img "button" at bounding box center [65, 92] width 8 height 8
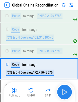
click at [63, 91] on div "Run All Undo Skip" at bounding box center [40, 92] width 66 height 16
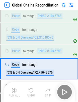
click at [63, 91] on div "Run All Undo Skip" at bounding box center [40, 92] width 66 height 16
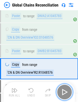
click at [63, 91] on img "button" at bounding box center [65, 92] width 8 height 8
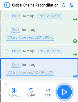
click at [63, 91] on img "button" at bounding box center [65, 92] width 8 height 8
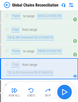
click at [63, 91] on div "Run All Undo Skip" at bounding box center [40, 92] width 66 height 16
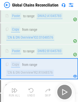
click at [63, 91] on div "Run All Undo Skip" at bounding box center [40, 92] width 66 height 16
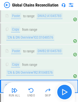
click at [63, 91] on div "Run All Undo Skip" at bounding box center [40, 92] width 66 height 16
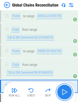
click at [63, 91] on img "button" at bounding box center [65, 92] width 8 height 8
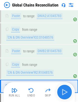
click at [63, 91] on div "Run All Undo Skip" at bounding box center [40, 92] width 66 height 16
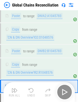
click at [63, 91] on div "Run All Undo Skip" at bounding box center [40, 92] width 66 height 16
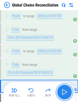
click at [63, 91] on img "button" at bounding box center [65, 92] width 8 height 8
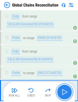
click at [63, 91] on img "button" at bounding box center [65, 92] width 8 height 8
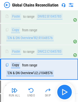
scroll to position [3444, 0]
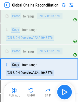
click at [63, 91] on div "Run All Undo Skip" at bounding box center [40, 92] width 66 height 16
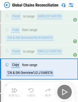
click at [63, 91] on div "Run All Undo Skip" at bounding box center [40, 92] width 66 height 16
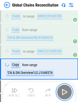
click at [63, 91] on img "button" at bounding box center [65, 92] width 8 height 8
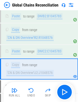
click at [63, 91] on div "Run All Undo Skip" at bounding box center [40, 92] width 66 height 16
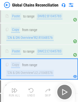
click at [63, 91] on div "Run All Undo Skip" at bounding box center [40, 92] width 66 height 16
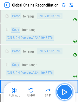
click at [63, 91] on img "button" at bounding box center [65, 92] width 8 height 8
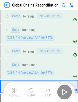
click at [63, 91] on div "Run All Undo Skip" at bounding box center [40, 92] width 66 height 16
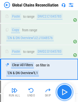
click at [63, 91] on img "button" at bounding box center [65, 92] width 8 height 8
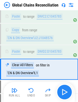
click at [63, 91] on div "Run All Undo Skip" at bounding box center [40, 92] width 66 height 16
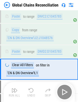
click at [63, 91] on div "Run All Undo Skip" at bounding box center [40, 92] width 66 height 16
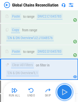
click at [63, 91] on img "button" at bounding box center [65, 92] width 8 height 8
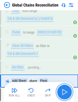
click at [63, 91] on img "button" at bounding box center [65, 92] width 8 height 8
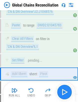
click at [63, 91] on div "Run All Undo Skip" at bounding box center [40, 92] width 66 height 16
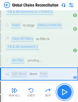
click at [63, 91] on img "button" at bounding box center [65, 92] width 8 height 8
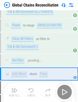
click at [63, 91] on div "Run All Undo Skip" at bounding box center [40, 92] width 66 height 16
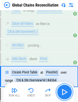
scroll to position [3527, 0]
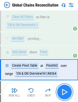
click at [63, 91] on img "button" at bounding box center [65, 92] width 8 height 8
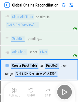
click at [63, 91] on div "Run All Undo Skip" at bounding box center [40, 92] width 66 height 16
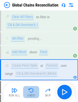
click at [33, 91] on img "button" at bounding box center [31, 91] width 6 height 6
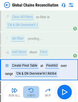
click at [33, 91] on img "button" at bounding box center [31, 91] width 6 height 6
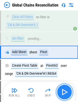
click at [68, 94] on img "button" at bounding box center [65, 92] width 8 height 8
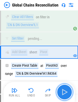
click at [68, 94] on img "button" at bounding box center [65, 92] width 8 height 8
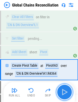
click at [68, 94] on img "button" at bounding box center [65, 92] width 8 height 8
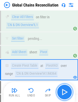
click at [65, 93] on img "button" at bounding box center [65, 92] width 8 height 8
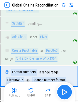
scroll to position [3548, 0]
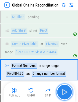
click at [65, 91] on img "button" at bounding box center [65, 92] width 8 height 8
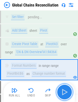
click at [67, 93] on img "button" at bounding box center [65, 92] width 8 height 8
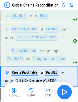
scroll to position [3570, 0]
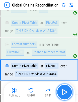
click at [67, 93] on img "button" at bounding box center [65, 92] width 8 height 8
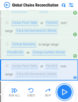
click at [71, 89] on button "button" at bounding box center [65, 92] width 16 height 16
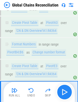
scroll to position [3595, 0]
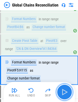
click at [71, 89] on button "button" at bounding box center [65, 92] width 16 height 16
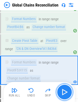
click at [71, 89] on button "button" at bounding box center [65, 92] width 16 height 16
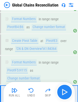
scroll to position [3621, 0]
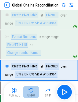
click at [28, 91] on img "button" at bounding box center [31, 91] width 6 height 6
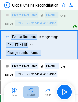
click at [28, 91] on img "button" at bounding box center [31, 91] width 6 height 6
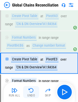
scroll to position [3570, 0]
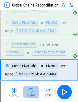
click at [28, 91] on img "button" at bounding box center [31, 91] width 6 height 6
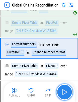
click at [59, 91] on button "button" at bounding box center [65, 92] width 16 height 16
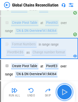
click at [59, 91] on button "button" at bounding box center [65, 92] width 16 height 16
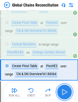
click at [59, 91] on button "button" at bounding box center [65, 92] width 16 height 16
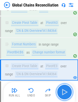
click at [67, 93] on img "button" at bounding box center [65, 92] width 8 height 8
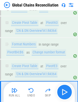
scroll to position [3595, 0]
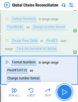
click at [67, 93] on img "button" at bounding box center [65, 92] width 8 height 8
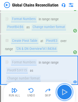
click at [67, 93] on img "button" at bounding box center [65, 92] width 8 height 8
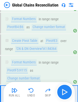
scroll to position [3621, 0]
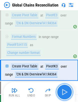
click at [67, 93] on img "button" at bounding box center [65, 92] width 8 height 8
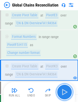
click at [66, 87] on button "button" at bounding box center [65, 92] width 16 height 16
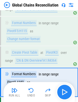
scroll to position [3638, 0]
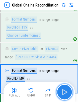
click at [66, 87] on button "button" at bounding box center [65, 92] width 16 height 16
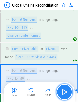
click at [66, 87] on button "button" at bounding box center [65, 92] width 16 height 16
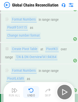
click at [31, 90] on img "button" at bounding box center [31, 91] width 6 height 6
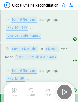
click at [31, 90] on div "Run All Undo Skip" at bounding box center [40, 92] width 66 height 16
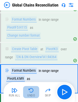
click at [31, 90] on img "button" at bounding box center [31, 91] width 6 height 6
click at [31, 90] on div "Run All Undo Skip" at bounding box center [40, 92] width 66 height 16
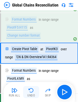
click at [31, 90] on img "button" at bounding box center [31, 91] width 6 height 6
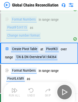
click at [31, 90] on div "Run All Undo Skip" at bounding box center [40, 92] width 66 height 16
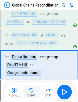
click at [31, 90] on img "button" at bounding box center [31, 91] width 6 height 6
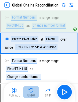
click at [31, 90] on img "button" at bounding box center [31, 91] width 6 height 6
click at [31, 90] on div "Run All Undo Skip" at bounding box center [40, 92] width 66 height 16
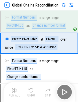
click at [31, 90] on div "Run All Undo Skip" at bounding box center [40, 92] width 66 height 16
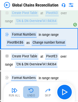
click at [31, 90] on img "button" at bounding box center [31, 91] width 6 height 6
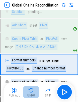
click at [31, 90] on div "Run All Undo Skip" at bounding box center [40, 92] width 66 height 16
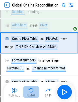
click at [31, 90] on img "button" at bounding box center [31, 91] width 6 height 6
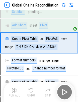
click at [31, 90] on div "Run All Undo Skip" at bounding box center [40, 92] width 66 height 16
click at [31, 90] on img "button" at bounding box center [31, 91] width 6 height 6
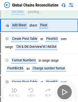
click at [31, 90] on div "Run All Undo Skip" at bounding box center [40, 92] width 66 height 16
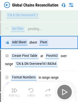
click at [31, 90] on img "button" at bounding box center [31, 91] width 6 height 6
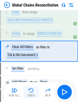
scroll to position [3479, 0]
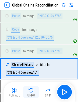
click at [31, 90] on div "Run All Undo Skip" at bounding box center [40, 92] width 66 height 16
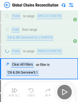
click at [31, 90] on div "Run All Undo Skip" at bounding box center [40, 92] width 66 height 16
click at [31, 90] on img "button" at bounding box center [31, 91] width 6 height 6
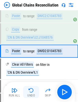
click at [31, 90] on img "button" at bounding box center [31, 91] width 6 height 6
click at [31, 90] on div "Run All Undo Skip" at bounding box center [40, 92] width 66 height 16
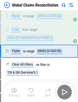
click at [31, 90] on div "Run All Undo Skip" at bounding box center [40, 92] width 66 height 16
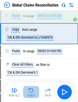
click at [31, 90] on img "button" at bounding box center [31, 91] width 6 height 6
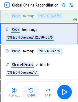
click at [31, 90] on img "button" at bounding box center [31, 91] width 6 height 6
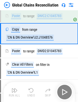
click at [31, 90] on div "Run All Undo Skip" at bounding box center [40, 92] width 66 height 16
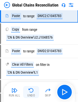
click at [31, 90] on img "button" at bounding box center [31, 91] width 6 height 6
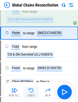
click at [31, 90] on img "button" at bounding box center [31, 91] width 6 height 6
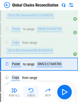
click at [31, 90] on img "button" at bounding box center [31, 91] width 6 height 6
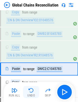
click at [31, 90] on img "button" at bounding box center [31, 91] width 6 height 6
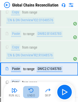
click at [31, 90] on img "button" at bounding box center [31, 91] width 6 height 6
click at [31, 90] on div "Run All Undo Skip" at bounding box center [40, 92] width 66 height 16
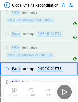
click at [31, 90] on div "Run All Undo Skip" at bounding box center [40, 92] width 66 height 16
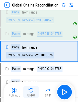
click at [31, 90] on img "button" at bounding box center [31, 91] width 6 height 6
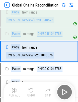
click at [31, 90] on div "Run All Undo Skip" at bounding box center [40, 92] width 66 height 16
click at [31, 90] on img "button" at bounding box center [31, 91] width 6 height 6
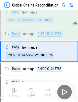
click at [31, 90] on img "button" at bounding box center [31, 91] width 6 height 6
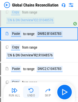
click at [31, 90] on img "button" at bounding box center [31, 91] width 6 height 6
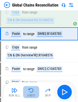
click at [31, 90] on img "button" at bounding box center [31, 91] width 6 height 6
click at [31, 90] on div "Run All Undo Skip" at bounding box center [40, 92] width 66 height 16
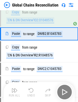
click at [31, 90] on div "Run All Undo Skip" at bounding box center [40, 92] width 66 height 16
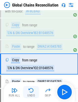
click at [31, 90] on img "button" at bounding box center [31, 91] width 6 height 6
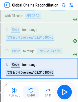
click at [31, 90] on img "button" at bounding box center [31, 91] width 6 height 6
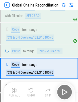
click at [31, 90] on div "Run All Undo Skip" at bounding box center [40, 92] width 66 height 16
click at [31, 90] on img "button" at bounding box center [31, 91] width 6 height 6
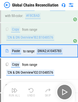
click at [31, 90] on div "Run All Undo Skip" at bounding box center [40, 92] width 66 height 16
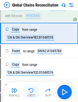
click at [31, 90] on img "button" at bounding box center [31, 91] width 6 height 6
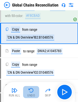
click at [31, 90] on div "Run All Undo Skip" at bounding box center [40, 92] width 66 height 16
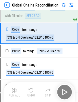
click at [31, 90] on div "Run All Undo Skip" at bounding box center [40, 92] width 66 height 16
click at [31, 90] on img "button" at bounding box center [31, 91] width 6 height 6
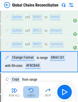
click at [31, 90] on img "button" at bounding box center [31, 91] width 6 height 6
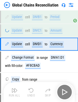
click at [31, 90] on img "button" at bounding box center [31, 91] width 6 height 6
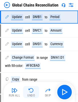
click at [31, 90] on div "Run All Undo Skip" at bounding box center [40, 92] width 66 height 16
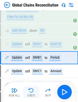
click at [31, 90] on img "button" at bounding box center [31, 91] width 6 height 6
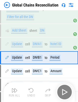
scroll to position [3273, 0]
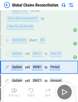
click at [31, 90] on div "Run All Undo Skip" at bounding box center [40, 92] width 66 height 16
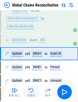
click at [31, 90] on img "button" at bounding box center [31, 91] width 6 height 6
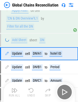
click at [31, 90] on img "button" at bounding box center [31, 91] width 6 height 6
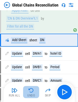
click at [31, 90] on img "button" at bounding box center [31, 91] width 6 height 6
click at [31, 90] on div "Run All Undo Skip" at bounding box center [40, 92] width 66 height 16
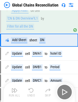
click at [31, 90] on div "Run All Undo Skip" at bounding box center [40, 92] width 66 height 16
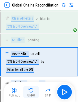
click at [31, 90] on img "button" at bounding box center [31, 91] width 6 height 6
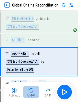
scroll to position [3224, 0]
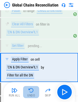
click at [31, 90] on div "Run All Undo Skip" at bounding box center [40, 92] width 66 height 16
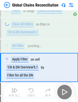
click at [31, 90] on div "Run All Undo Skip" at bounding box center [40, 92] width 66 height 16
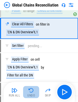
click at [31, 90] on img "button" at bounding box center [31, 91] width 6 height 6
click at [31, 90] on div "Run All Undo Skip" at bounding box center [40, 92] width 66 height 16
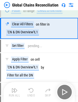
click at [31, 90] on div "Run All Undo Skip" at bounding box center [40, 92] width 66 height 16
click at [31, 90] on img "button" at bounding box center [31, 91] width 6 height 6
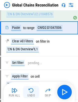
click at [31, 90] on img "button" at bounding box center [31, 91] width 6 height 6
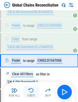
scroll to position [3168, 0]
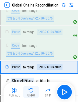
click at [31, 90] on div "Run All Undo Skip" at bounding box center [40, 92] width 66 height 16
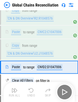
click at [31, 90] on div "Run All Undo Skip" at bounding box center [40, 92] width 66 height 16
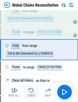
click at [31, 90] on img "button" at bounding box center [31, 91] width 6 height 6
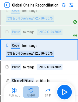
click at [31, 90] on img "button" at bounding box center [31, 91] width 6 height 6
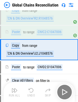
click at [31, 90] on div "Run All Undo Skip" at bounding box center [40, 92] width 66 height 16
click at [31, 90] on img "button" at bounding box center [31, 91] width 6 height 6
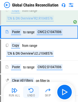
click at [31, 90] on img "button" at bounding box center [31, 91] width 6 height 6
click at [31, 90] on div "Run All Undo Skip" at bounding box center [40, 92] width 66 height 16
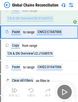
click at [31, 90] on div "Run All Undo Skip" at bounding box center [40, 92] width 66 height 16
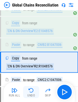
click at [31, 90] on img "button" at bounding box center [31, 91] width 6 height 6
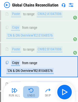
click at [31, 90] on img "button" at bounding box center [31, 91] width 6 height 6
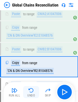
click at [31, 90] on div "Run All Undo Skip" at bounding box center [40, 92] width 66 height 16
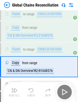
click at [31, 90] on div "Run All Undo Skip" at bounding box center [40, 92] width 66 height 16
click at [31, 90] on img "button" at bounding box center [31, 91] width 6 height 6
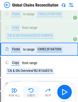
click at [31, 90] on img "button" at bounding box center [31, 91] width 6 height 6
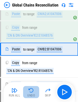
click at [31, 90] on img "button" at bounding box center [31, 91] width 6 height 6
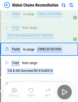
click at [31, 90] on div "Run All Undo Skip" at bounding box center [40, 92] width 66 height 16
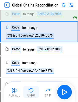
click at [31, 90] on img "button" at bounding box center [31, 91] width 6 height 6
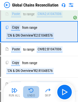
click at [31, 90] on img "button" at bounding box center [31, 91] width 6 height 6
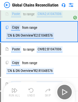
click at [31, 90] on div "Run All Undo Skip" at bounding box center [40, 92] width 66 height 16
click at [31, 90] on img "button" at bounding box center [31, 91] width 6 height 6
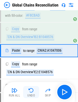
click at [31, 90] on img "button" at bounding box center [31, 91] width 6 height 6
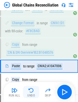
click at [31, 90] on img "button" at bounding box center [31, 91] width 6 height 6
click at [31, 90] on div "Run All Undo Skip" at bounding box center [40, 92] width 66 height 16
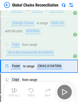
click at [31, 90] on div "Run All Undo Skip" at bounding box center [40, 92] width 66 height 16
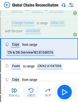
click at [31, 90] on img "button" at bounding box center [31, 91] width 6 height 6
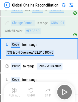
click at [31, 90] on div "Run All Undo Skip" at bounding box center [40, 92] width 66 height 16
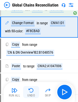
click at [31, 90] on img "button" at bounding box center [31, 91] width 6 height 6
click at [31, 90] on div "Run All Undo Skip" at bounding box center [40, 92] width 66 height 16
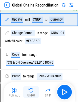
click at [31, 90] on div "Run All Undo Skip" at bounding box center [40, 92] width 66 height 16
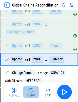
click at [31, 90] on img "button" at bounding box center [31, 91] width 6 height 6
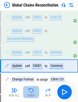
click at [31, 90] on div "Run All Undo Skip" at bounding box center [40, 92] width 66 height 16
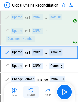
click at [31, 90] on img "button" at bounding box center [31, 91] width 6 height 6
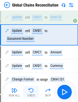
click at [31, 90] on div "Run All Undo Skip" at bounding box center [40, 92] width 66 height 16
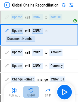
click at [31, 90] on img "button" at bounding box center [31, 91] width 6 height 6
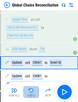
scroll to position [2958, 0]
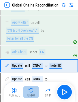
click at [31, 90] on img "button" at bounding box center [31, 91] width 6 height 6
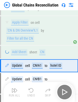
click at [31, 90] on div "Run All Undo Skip" at bounding box center [40, 92] width 66 height 16
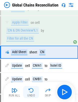
click at [31, 90] on div "Run All Undo Skip" at bounding box center [40, 92] width 66 height 16
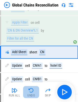
click at [31, 90] on img "button" at bounding box center [31, 91] width 6 height 6
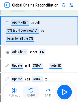
click at [31, 90] on div "Run All Undo Skip" at bounding box center [40, 92] width 66 height 16
click at [31, 90] on img "button" at bounding box center [31, 91] width 6 height 6
click at [31, 90] on div "Run All Undo Skip" at bounding box center [40, 92] width 66 height 16
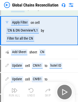
click at [31, 90] on div "Run All Undo Skip" at bounding box center [40, 92] width 66 height 16
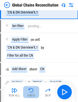
click at [31, 90] on img "button" at bounding box center [31, 91] width 6 height 6
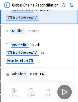
click at [31, 90] on div "Run All Undo Skip" at bounding box center [40, 92] width 66 height 16
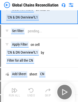
click at [31, 90] on div "Run All Undo Skip" at bounding box center [40, 92] width 66 height 16
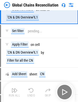
click at [31, 90] on div "Run All Undo Skip" at bounding box center [40, 92] width 66 height 16
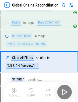
scroll to position [2887, 0]
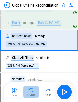
click at [32, 93] on img "button" at bounding box center [31, 91] width 6 height 6
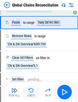
click at [32, 93] on div "Run All Undo Skip" at bounding box center [40, 92] width 66 height 16
click at [32, 93] on img "button" at bounding box center [31, 91] width 6 height 6
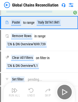
click at [32, 93] on div "Run All Undo Skip" at bounding box center [40, 92] width 66 height 16
click at [32, 93] on img "button" at bounding box center [31, 91] width 6 height 6
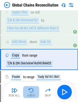
click at [32, 93] on img "button" at bounding box center [31, 91] width 6 height 6
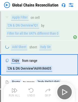
click at [32, 93] on div "Run All Undo Skip" at bounding box center [40, 92] width 66 height 16
click at [32, 93] on img "button" at bounding box center [31, 91] width 6 height 6
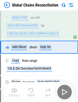
click at [32, 93] on div "Run All Undo Skip" at bounding box center [40, 92] width 66 height 16
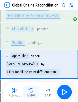
click at [32, 93] on img "button" at bounding box center [31, 91] width 6 height 6
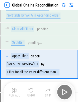
click at [32, 93] on div "Run All Undo Skip" at bounding box center [40, 92] width 66 height 16
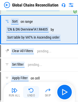
click at [32, 93] on img "button" at bounding box center [31, 91] width 6 height 6
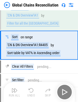
click at [32, 93] on div "Run All Undo Skip" at bounding box center [40, 92] width 66 height 16
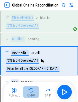
click at [32, 93] on img "button" at bounding box center [31, 91] width 6 height 6
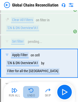
click at [32, 93] on div "Run All Undo Skip" at bounding box center [40, 92] width 66 height 16
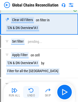
click at [32, 93] on img "button" at bounding box center [31, 91] width 6 height 6
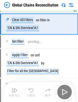
click at [32, 93] on div "Run All Undo Skip" at bounding box center [40, 92] width 66 height 16
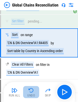
click at [32, 93] on img "button" at bounding box center [31, 91] width 6 height 6
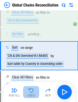
click at [32, 93] on div "Run All Undo Skip" at bounding box center [40, 92] width 66 height 16
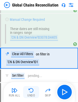
click at [32, 93] on img "button" at bounding box center [31, 91] width 6 height 6
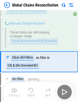
click at [32, 93] on div "Run All Undo Skip" at bounding box center [40, 92] width 66 height 16
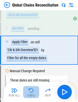
click at [32, 93] on img "button" at bounding box center [31, 91] width 6 height 6
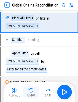
click at [32, 93] on div "Run All Undo Skip" at bounding box center [40, 92] width 66 height 16
click at [32, 93] on img "button" at bounding box center [31, 91] width 6 height 6
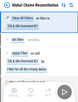
click at [32, 93] on div "Run All Undo Skip" at bounding box center [40, 92] width 66 height 16
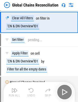
click at [32, 93] on div "Run All Undo Skip" at bounding box center [40, 92] width 66 height 16
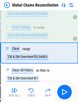
scroll to position [2480, 0]
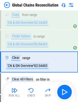
click at [32, 93] on img "button" at bounding box center [31, 91] width 6 height 6
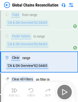
click at [32, 93] on div "Run All Undo Skip" at bounding box center [40, 92] width 66 height 16
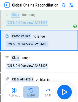
click at [32, 93] on img "button" at bounding box center [31, 91] width 6 height 6
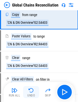
click at [32, 93] on div "Run All Undo Skip" at bounding box center [40, 92] width 66 height 16
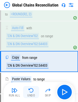
click at [32, 93] on img "button" at bounding box center [31, 91] width 6 height 6
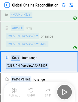
click at [32, 93] on div "Run All Undo Skip" at bounding box center [40, 92] width 66 height 16
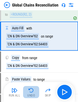
click at [32, 93] on img "button" at bounding box center [31, 91] width 6 height 6
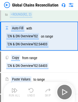
click at [32, 93] on div "Run All Undo Skip" at bounding box center [40, 92] width 66 height 16
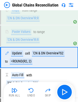
click at [32, 93] on img "button" at bounding box center [31, 91] width 6 height 6
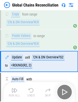
click at [32, 93] on div "Run All Undo Skip" at bounding box center [40, 92] width 66 height 16
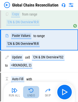
click at [32, 93] on img "button" at bounding box center [31, 91] width 6 height 6
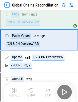
click at [32, 93] on div "Run All Undo Skip" at bounding box center [40, 92] width 66 height 16
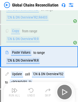
click at [32, 93] on img "button" at bounding box center [31, 91] width 6 height 6
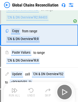
scroll to position [2349, 0]
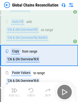
click at [32, 93] on div "Run All Undo Skip" at bounding box center [40, 92] width 66 height 16
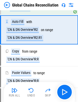
click at [32, 93] on div "Run All Undo Skip" at bounding box center [40, 92] width 66 height 16
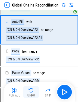
click at [32, 93] on img "button" at bounding box center [31, 91] width 6 height 6
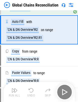
click at [32, 93] on div "Run All Undo Skip" at bounding box center [40, 92] width 66 height 16
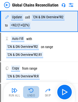
click at [32, 93] on img "button" at bounding box center [31, 91] width 6 height 6
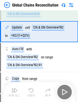
click at [32, 93] on div "Run All Undo Skip" at bounding box center [40, 92] width 66 height 16
click at [32, 93] on img "button" at bounding box center [31, 91] width 6 height 6
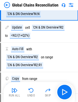
click at [32, 93] on img "button" at bounding box center [31, 91] width 6 height 6
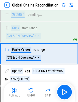
click at [32, 93] on img "button" at bounding box center [31, 91] width 6 height 6
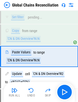
scroll to position [2271, 0]
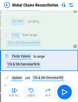
click at [32, 93] on img "button" at bounding box center [31, 91] width 6 height 6
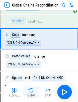
click at [30, 91] on img "button" at bounding box center [31, 91] width 6 height 6
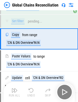
click at [30, 91] on div "Run All Undo Skip" at bounding box center [40, 92] width 66 height 16
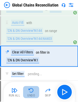
scroll to position [2214, 0]
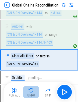
click at [30, 91] on img "button" at bounding box center [31, 91] width 6 height 6
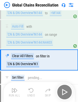
click at [30, 91] on div "Run All Undo Skip" at bounding box center [40, 92] width 66 height 16
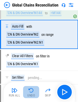
click at [30, 91] on img "button" at bounding box center [31, 91] width 6 height 6
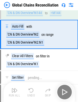
click at [30, 91] on div "Run All Undo Skip" at bounding box center [40, 92] width 66 height 16
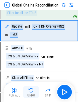
click at [30, 91] on div "Run All Undo Skip" at bounding box center [40, 92] width 66 height 16
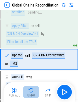
click at [30, 91] on img "button" at bounding box center [31, 91] width 6 height 6
click at [30, 91] on div "Run All Undo Skip" at bounding box center [40, 92] width 66 height 16
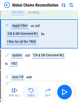
click at [30, 91] on img "button" at bounding box center [31, 91] width 6 height 6
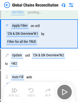
click at [30, 91] on div "Run All Undo Skip" at bounding box center [40, 92] width 66 height 16
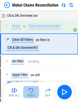
click at [30, 91] on img "button" at bounding box center [31, 91] width 6 height 6
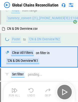
click at [30, 91] on div "Run All Undo Skip" at bounding box center [40, 92] width 66 height 16
click at [30, 91] on img "button" at bounding box center [31, 91] width 6 height 6
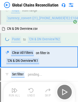
click at [30, 91] on img "button" at bounding box center [31, 91] width 6 height 6
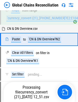
click at [30, 91] on span "currency_convert (21)_08-20-2025 12_51.csv" at bounding box center [31, 95] width 35 height 10
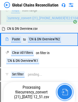
click at [65, 89] on img "button" at bounding box center [65, 92] width 7 height 7
click at [66, 94] on img "button" at bounding box center [65, 92] width 7 height 7
click at [69, 93] on button "button" at bounding box center [65, 92] width 16 height 16
click at [69, 92] on button "button" at bounding box center [65, 92] width 16 height 16
click at [71, 92] on button "button" at bounding box center [65, 92] width 16 height 16
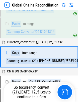
scroll to position [2056, 0]
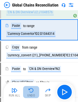
click at [33, 94] on div "Undo" at bounding box center [31, 95] width 8 height 3
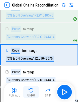
scroll to position [2006, 0]
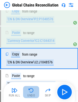
click at [33, 94] on div "Undo" at bounding box center [31, 95] width 8 height 3
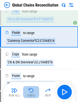
click at [33, 94] on div "Undo" at bounding box center [31, 95] width 8 height 3
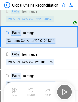
click at [33, 94] on div "Run All Undo Skip" at bounding box center [40, 92] width 66 height 16
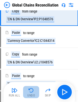
click at [33, 94] on div "Undo" at bounding box center [31, 95] width 8 height 3
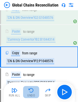
click at [33, 94] on div "Undo" at bounding box center [31, 95] width 8 height 3
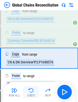
click at [33, 94] on div "Run All Undo Skip" at bounding box center [40, 92] width 66 height 16
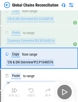
click at [33, 94] on div "Run All Undo Skip" at bounding box center [40, 92] width 66 height 16
click at [33, 94] on div "Undo" at bounding box center [31, 95] width 8 height 3
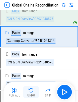
click at [33, 94] on div "Undo" at bounding box center [31, 95] width 8 height 3
click at [33, 94] on div "Run All Undo Skip" at bounding box center [40, 92] width 66 height 16
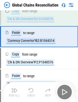
click at [33, 94] on div "Run All Undo Skip" at bounding box center [40, 92] width 66 height 16
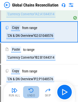
click at [33, 94] on div "Undo" at bounding box center [31, 95] width 8 height 3
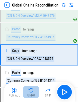
scroll to position [1920, 0]
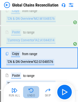
click at [33, 94] on div "Undo" at bounding box center [31, 95] width 8 height 3
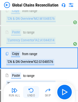
click at [33, 94] on div "Undo" at bounding box center [31, 95] width 8 height 3
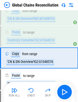
click at [33, 94] on div "Run All Undo Skip" at bounding box center [40, 92] width 66 height 16
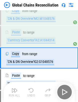
click at [33, 94] on div "Run All Undo Skip" at bounding box center [40, 92] width 66 height 16
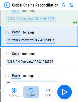
click at [33, 94] on div "Undo" at bounding box center [31, 95] width 8 height 3
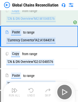
click at [33, 94] on div "Run All Undo Skip" at bounding box center [40, 92] width 66 height 16
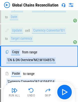
click at [33, 94] on div "Undo" at bounding box center [31, 95] width 8 height 3
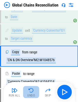
click at [33, 94] on div "Undo" at bounding box center [31, 95] width 8 height 3
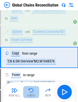
click at [33, 94] on div "Undo" at bounding box center [31, 95] width 8 height 3
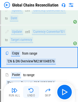
click at [33, 94] on div "Run All Undo Skip" at bounding box center [40, 92] width 66 height 16
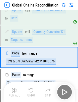
click at [33, 94] on div "Run All Undo Skip" at bounding box center [40, 92] width 66 height 16
click at [33, 94] on div "Undo" at bounding box center [31, 95] width 8 height 3
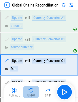
click at [33, 94] on div "Undo" at bounding box center [31, 95] width 8 height 3
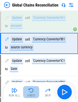
click at [33, 94] on div "Undo" at bounding box center [31, 95] width 8 height 3
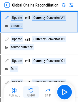
click at [33, 94] on div "Run All Undo Skip" at bounding box center [40, 92] width 66 height 16
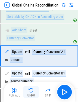
click at [33, 94] on div "Undo" at bounding box center [31, 95] width 8 height 3
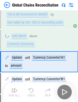
click at [33, 94] on div "Run All Undo Skip" at bounding box center [40, 92] width 66 height 16
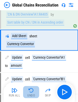
click at [33, 94] on div "Undo" at bounding box center [31, 95] width 8 height 3
click at [33, 94] on div "Run All Undo Skip" at bounding box center [40, 92] width 66 height 16
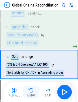
click at [33, 94] on div "Undo" at bounding box center [31, 95] width 8 height 3
click at [33, 94] on div "Run All Undo Skip" at bounding box center [40, 92] width 66 height 16
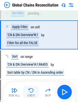
click at [33, 94] on div "Run All Undo Skip" at bounding box center [40, 92] width 66 height 16
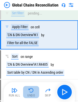
click at [33, 94] on div "Undo" at bounding box center [31, 95] width 8 height 3
click at [33, 94] on div "Run All Undo Skip" at bounding box center [40, 92] width 66 height 16
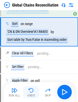
click at [33, 94] on div "Undo" at bounding box center [31, 95] width 8 height 3
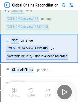
click at [33, 94] on div "Run All Undo Skip" at bounding box center [40, 92] width 66 height 16
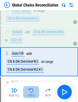
click at [33, 94] on div "Undo" at bounding box center [31, 95] width 8 height 3
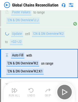
click at [33, 94] on div "Run All Undo Skip" at bounding box center [40, 92] width 66 height 16
click at [33, 94] on div "Undo" at bounding box center [31, 95] width 8 height 3
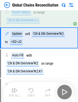
click at [33, 94] on div "Run All Undo Skip" at bounding box center [40, 92] width 66 height 16
click at [33, 94] on div "Undo" at bounding box center [31, 95] width 8 height 3
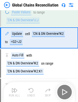
click at [33, 94] on div "Undo" at bounding box center [31, 95] width 8 height 3
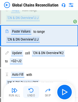
click at [33, 94] on div "Undo" at bounding box center [31, 95] width 8 height 3
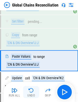
click at [33, 94] on div "Undo" at bounding box center [31, 95] width 8 height 3
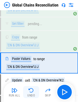
click at [33, 94] on div "Run All Undo Skip" at bounding box center [40, 92] width 66 height 16
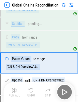
click at [33, 94] on div "Run All Undo Skip" at bounding box center [40, 92] width 66 height 16
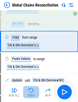
click at [33, 94] on div "Undo" at bounding box center [31, 95] width 8 height 3
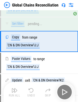
click at [33, 94] on div "Run All Undo Skip" at bounding box center [40, 92] width 66 height 16
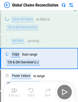
click at [33, 94] on div "Undo" at bounding box center [31, 95] width 8 height 3
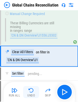
click at [33, 94] on div "Run All Undo Skip" at bounding box center [40, 92] width 66 height 16
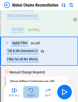
click at [33, 94] on div "Undo" at bounding box center [31, 95] width 8 height 3
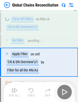
click at [33, 94] on div "Run All Undo Skip" at bounding box center [40, 92] width 66 height 16
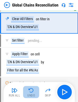
click at [33, 94] on div "Undo" at bounding box center [31, 95] width 8 height 3
click at [33, 94] on div "Run All Undo Skip" at bounding box center [40, 92] width 66 height 16
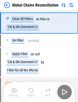
click at [33, 94] on div "Run All Undo Skip" at bounding box center [40, 92] width 66 height 16
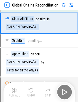
click at [33, 94] on div "Run All Undo Skip" at bounding box center [40, 92] width 66 height 16
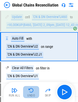
click at [33, 94] on div "Undo" at bounding box center [31, 95] width 8 height 3
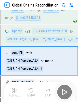
click at [33, 94] on div "Run All Undo Skip" at bounding box center [40, 92] width 66 height 16
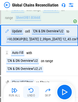
click at [33, 94] on div "Undo" at bounding box center [31, 95] width 8 height 3
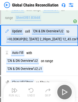
click at [33, 94] on div "Run All Undo Skip" at bounding box center [40, 92] width 66 height 16
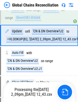
click at [33, 94] on span "2025-08-13 2_09pm_08-20-2025 12_43.csv" at bounding box center [31, 93] width 41 height 10
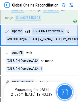
click at [63, 90] on img "button" at bounding box center [65, 92] width 7 height 7
click at [65, 91] on img "button" at bounding box center [65, 92] width 7 height 7
click at [64, 95] on img "button" at bounding box center [65, 92] width 7 height 7
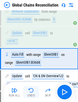
scroll to position [1344, 0]
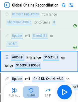
click at [31, 91] on img "button" at bounding box center [31, 91] width 6 height 6
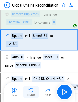
click at [31, 91] on img "button" at bounding box center [31, 91] width 6 height 6
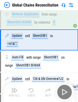
click at [31, 91] on div "Run All Undo Skip" at bounding box center [40, 92] width 66 height 16
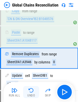
scroll to position [1301, 0]
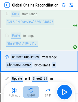
click at [31, 91] on img "button" at bounding box center [31, 91] width 6 height 6
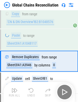
click at [31, 91] on div "Run All Undo Skip" at bounding box center [40, 92] width 66 height 16
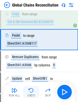
click at [31, 91] on img "button" at bounding box center [31, 91] width 6 height 6
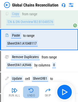
click at [31, 91] on img "button" at bounding box center [31, 91] width 6 height 6
click at [31, 91] on div "Run All Undo Skip" at bounding box center [40, 92] width 66 height 16
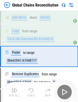
click at [31, 91] on img "button" at bounding box center [31, 91] width 6 height 6
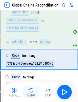
click at [31, 91] on img "button" at bounding box center [31, 91] width 6 height 6
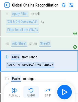
click at [31, 91] on img "button" at bounding box center [31, 91] width 6 height 6
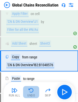
click
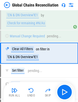
scroll to position [724, 0]
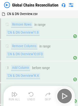
click at [61, 92] on div "Run All Undo Skip" at bounding box center [40, 96] width 66 height 16
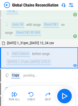
scroll to position [509, 0]
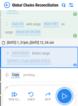
click at [64, 97] on img "button" at bounding box center [65, 96] width 8 height 8
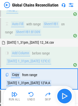
scroll to position [530, 0]
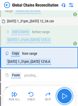
click at [64, 97] on img "button" at bounding box center [65, 96] width 8 height 8
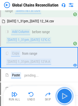
click at [64, 97] on img "button" at bounding box center [65, 96] width 8 height 8
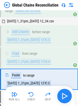
scroll to position [551, 0]
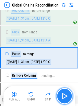
click at [64, 97] on img "button" at bounding box center [65, 96] width 8 height 8
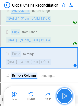
click at [64, 97] on img "button" at bounding box center [65, 96] width 8 height 8
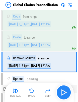
scroll to position [573, 0]
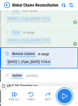
click at [64, 97] on img "button" at bounding box center [65, 96] width 8 height 8
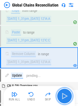
click at [64, 97] on img "button" at bounding box center [65, 96] width 8 height 8
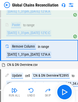
scroll to position [575, 0]
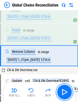
click at [62, 91] on img "button" at bounding box center [65, 92] width 8 height 8
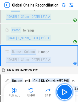
click at [62, 91] on img "button" at bounding box center [65, 92] width 8 height 8
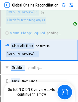
scroll to position [724, 0]
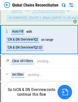
scroll to position [926, 0]
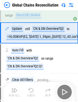
click at [48, 89] on div "Run All Undo Skip" at bounding box center [40, 92] width 66 height 16
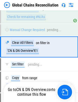
scroll to position [724, 0]
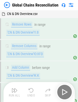
click at [66, 93] on div "Run All Undo Skip" at bounding box center [40, 92] width 66 height 16
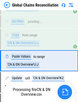
scroll to position [1575, 0]
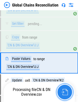
click at [62, 91] on img "button" at bounding box center [65, 92] width 7 height 7
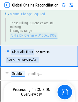
scroll to position [1518, 0]
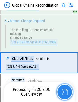
click at [61, 93] on button "button" at bounding box center [65, 92] width 16 height 16
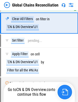
scroll to position [1416, 0]
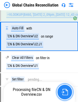
click at [64, 94] on img "button" at bounding box center [65, 92] width 7 height 7
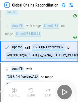
scroll to position [1365, 0]
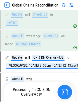
click at [62, 93] on img "button" at bounding box center [65, 92] width 7 height 7
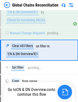
scroll to position [724, 0]
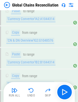
scroll to position [2056, 0]
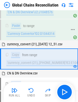
click at [25, 31] on div "Paste to range 'Currency Convertor'!D2:D1044314" at bounding box center [37, 30] width 72 height 20
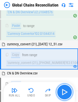
click at [63, 90] on img "button" at bounding box center [65, 92] width 8 height 8
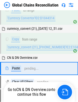
scroll to position [2082, 0]
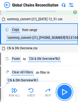
click at [58, 92] on button "button" at bounding box center [65, 92] width 16 height 16
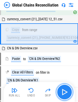
click at [58, 92] on button "button" at bounding box center [65, 92] width 16 height 16
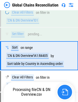
scroll to position [2638, 0]
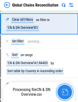
click at [61, 90] on button "button" at bounding box center [65, 92] width 16 height 16
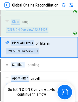
scroll to position [2501, 0]
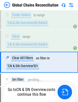
click at [56, 94] on div "Go to CN & DN Overview.csv to continue this flow" at bounding box center [32, 93] width 50 height 10
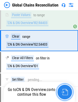
click at [61, 92] on button "button" at bounding box center [65, 92] width 16 height 16
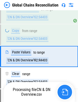
scroll to position [2458, 0]
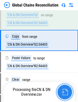
click at [64, 91] on img "button" at bounding box center [65, 92] width 7 height 7
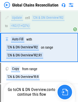
scroll to position [2317, 0]
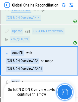
click at [63, 92] on img "button" at bounding box center [65, 92] width 7 height 7
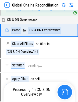
scroll to position [2082, 0]
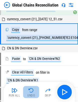
click at [32, 91] on img "button" at bounding box center [31, 91] width 6 height 6
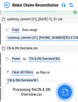
click at [59, 89] on button "button" at bounding box center [65, 92] width 16 height 16
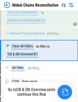
scroll to position [724, 0]
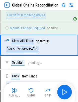
scroll to position [749, 0]
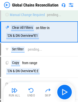
click at [9, 7] on img at bounding box center [7, 5] width 6 height 6
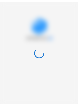
scroll to position [0, 0]
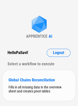
click at [34, 80] on div "Global Chains Reconciliation" at bounding box center [39, 80] width 61 height 5
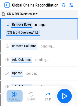
click at [15, 96] on img "button" at bounding box center [15, 94] width 6 height 6
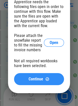
scroll to position [403, 0]
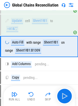
scroll to position [511, 0]
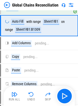
click at [4, 5] on img at bounding box center [7, 5] width 6 height 6
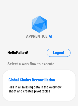
scroll to position [11, 0]
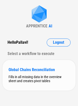
click at [45, 70] on div "Global Chains Reconciliation" at bounding box center [39, 69] width 61 height 5
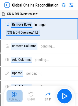
click at [12, 98] on div "Run All" at bounding box center [14, 99] width 11 height 3
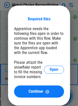
scroll to position [463, 0]
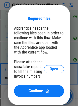
click at [5, 7] on div "Required files Apprentice needs the following files open in order to continue w…" at bounding box center [39, 55] width 78 height 116
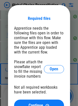
click at [5, 7] on div "Required files Apprentice needs the following files open in order to continue w…" at bounding box center [39, 62] width 78 height 131
drag, startPoint x: 5, startPoint y: 7, endPoint x: 17, endPoint y: 15, distance: 14.3
click at [17, 15] on div "Required files Apprentice needs the following files open in order to continue w…" at bounding box center [39, 62] width 78 height 131
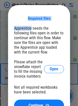
click at [17, 15] on div "Required files Apprentice needs the following files open in order to continue w…" at bounding box center [39, 62] width 62 height 115
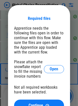
click at [69, 4] on div "Required files Apprentice needs the following files open in order to continue w…" at bounding box center [39, 62] width 78 height 131
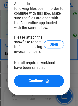
scroll to position [487, 0]
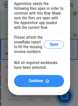
click at [46, 84] on button "Continue" at bounding box center [39, 81] width 50 height 12
click at [40, 81] on span "Continue" at bounding box center [36, 81] width 15 height 4
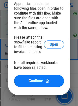
click at [33, 65] on div "Not all required workbooks have been selected." at bounding box center [39, 65] width 50 height 10
click at [75, 36] on div "Required files Apprentice needs the following files open in order to continue w…" at bounding box center [39, 37] width 78 height 131
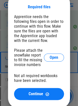
scroll to position [474, 0]
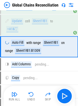
scroll to position [511, 0]
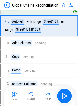
click at [8, 6] on img at bounding box center [7, 5] width 6 height 6
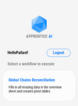
click at [31, 78] on div "Global Chains Reconciliation" at bounding box center [39, 80] width 61 height 5
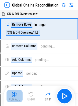
click at [14, 96] on img "button" at bounding box center [15, 94] width 6 height 6
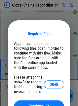
scroll to position [468, 0]
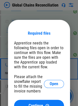
click at [23, 29] on div "Required files Apprentice needs the following files open in order to continue w…" at bounding box center [39, 70] width 62 height 100
click at [9, 18] on div "Required files Apprentice needs the following files open in order to continue w…" at bounding box center [39, 70] width 78 height 116
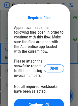
scroll to position [483, 0]
click at [64, 4] on div "Required files Apprentice needs the following files open in order to continue w…" at bounding box center [39, 61] width 78 height 131
drag, startPoint x: 64, startPoint y: 4, endPoint x: 49, endPoint y: 36, distance: 35.7
click at [49, 36] on div "Required files Apprentice needs the following files open in order to continue w…" at bounding box center [39, 61] width 78 height 131
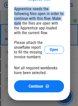
scroll to position [502, 0]
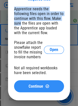
click at [39, 85] on span "Continue" at bounding box center [36, 86] width 15 height 4
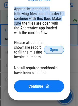
drag, startPoint x: 39, startPoint y: 85, endPoint x: 48, endPoint y: 52, distance: 33.9
click at [48, 52] on div "Required files Apprentice needs the following files open in order to continue w…" at bounding box center [39, 45] width 50 height 96
